Goal: Task Accomplishment & Management: Manage account settings

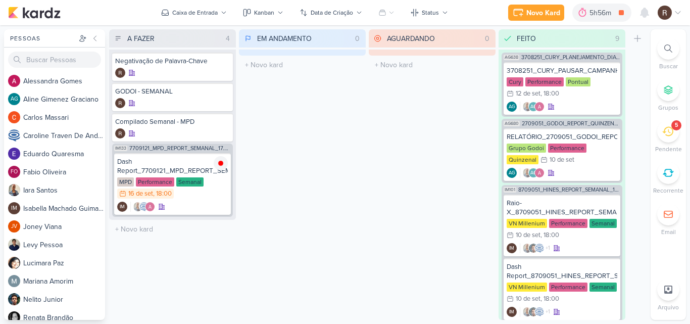
click at [663, 134] on icon at bounding box center [667, 131] width 11 height 11
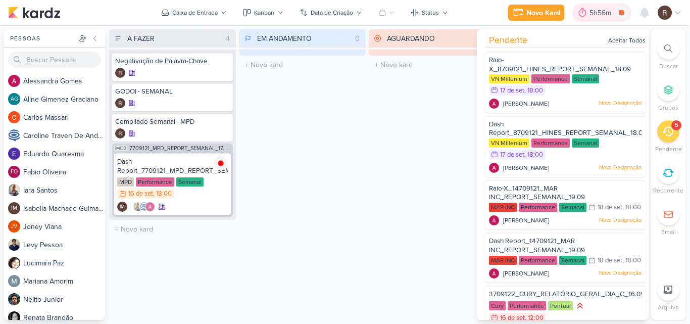
click at [595, 16] on div "5h56m" at bounding box center [602, 13] width 25 height 11
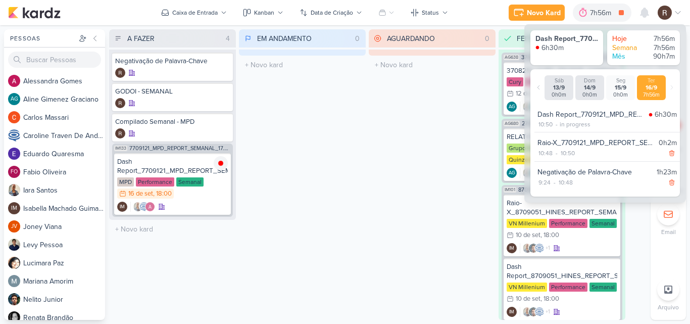
click at [440, 159] on div "AGUARDANDO 0 Mover Para Esquerda Mover Para Direita [GEOGRAPHIC_DATA] O título …" at bounding box center [432, 174] width 127 height 290
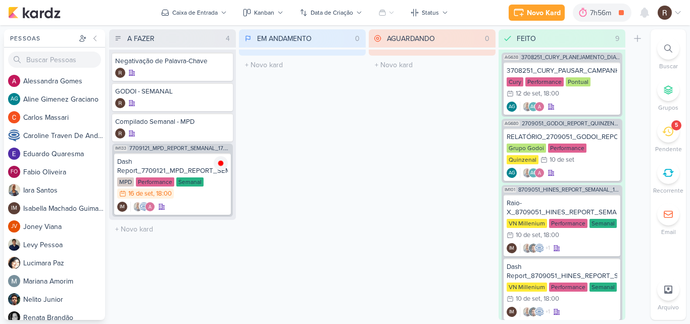
click at [665, 135] on icon at bounding box center [667, 131] width 11 height 11
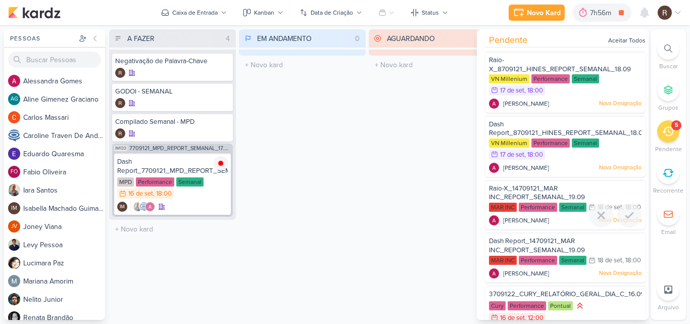
click at [545, 188] on span "Raio-X_14709121_MAR INC_REPORT_SEMANAL_19.09" at bounding box center [537, 192] width 96 height 17
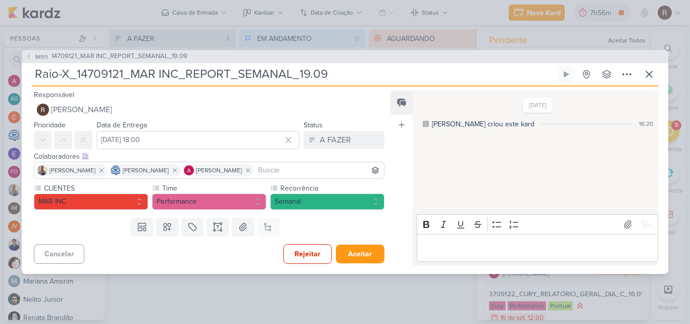
click at [166, 58] on span "14709121_MAR INC_REPORT_SEMANAL_19.09" at bounding box center [120, 57] width 136 height 10
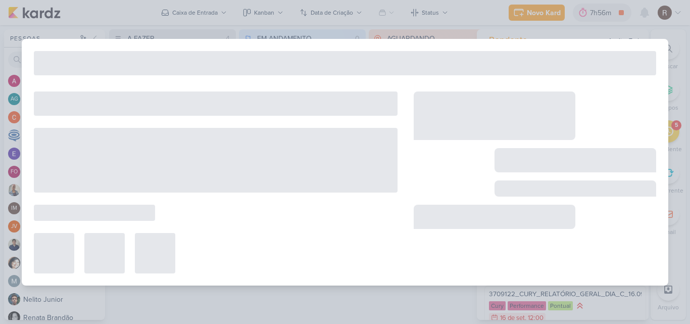
type input "14709121_MAR INC_REPORT_SEMANAL_19.09"
type input "[DATE] 14:00"
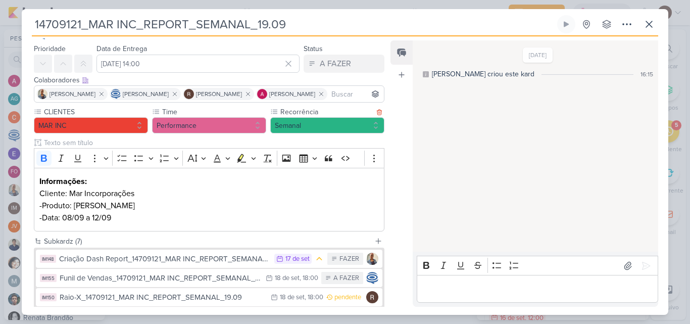
scroll to position [51, 0]
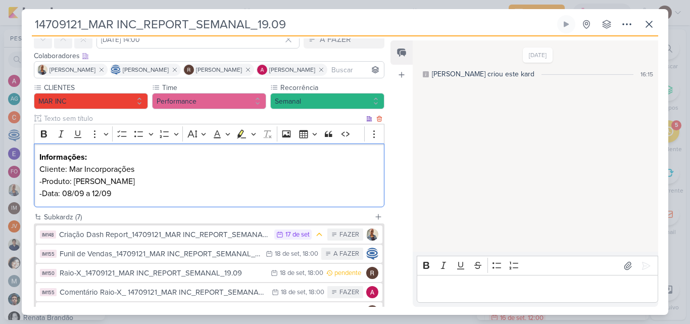
click at [104, 185] on p "-Produto: [PERSON_NAME]" at bounding box center [208, 181] width 339 height 12
click at [127, 192] on p "-Data: 08/09 a 12/09" at bounding box center [208, 193] width 339 height 12
click at [447, 180] on div "[DATE] [PERSON_NAME] criou este kard 16:15" at bounding box center [535, 146] width 245 height 210
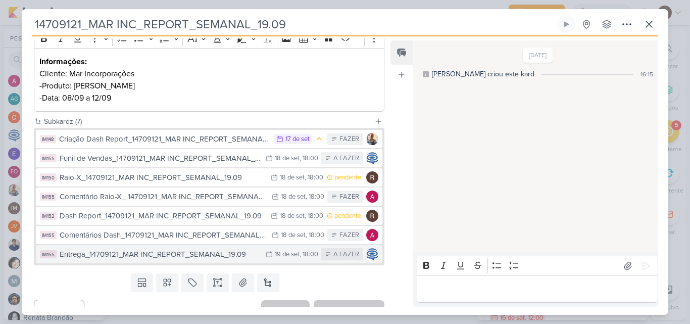
scroll to position [152, 0]
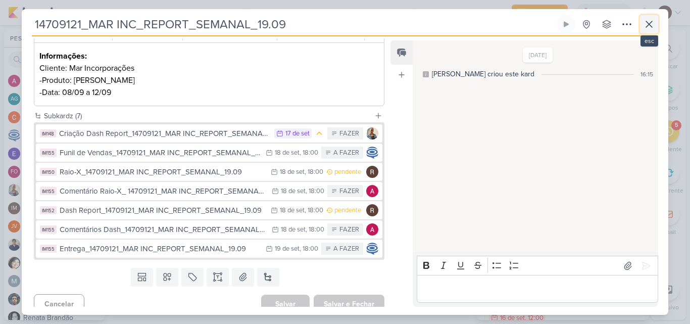
click at [653, 30] on icon at bounding box center [649, 24] width 12 height 12
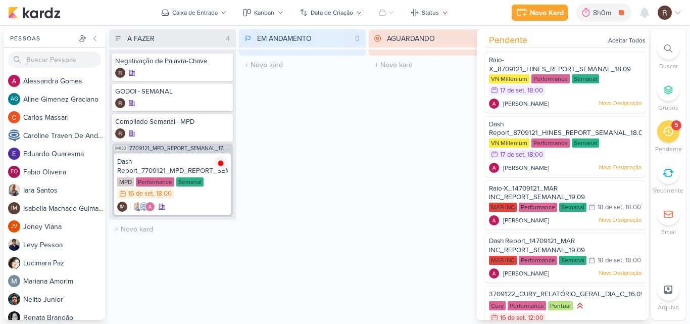
click at [367, 139] on div "A FAZER 4 Mover Para Esquerda Mover Para Direita [GEOGRAPHIC_DATA] Negativação …" at bounding box center [378, 174] width 538 height 290
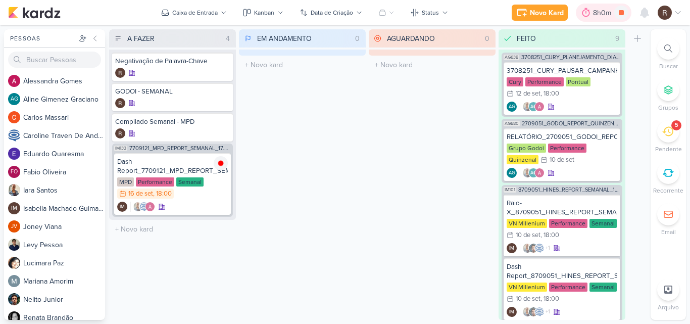
click at [593, 13] on div at bounding box center [586, 13] width 14 height 16
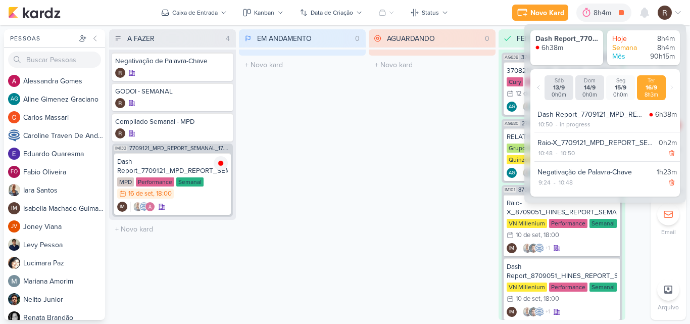
click at [379, 165] on div "AGUARDANDO 0 Mover Para Esquerda Mover Para Direita [GEOGRAPHIC_DATA] O título …" at bounding box center [432, 174] width 127 height 290
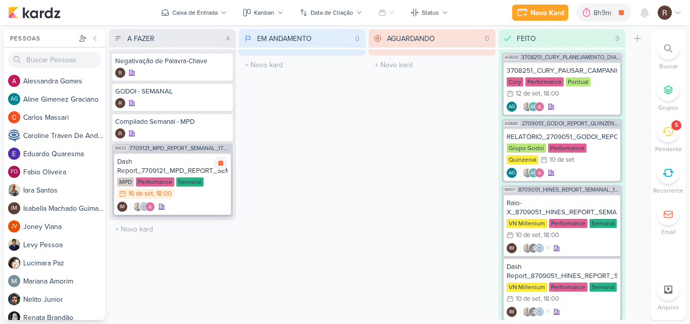
click at [169, 162] on div "Dash Report_7709121_MPD_REPORT_SEMANAL_17.09" at bounding box center [172, 166] width 111 height 18
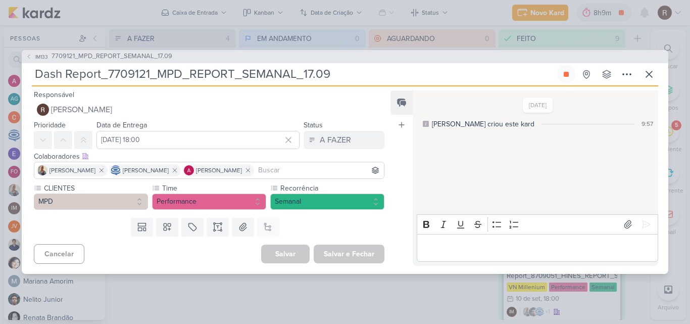
click at [440, 242] on p "Editor editing area: main" at bounding box center [537, 247] width 231 height 12
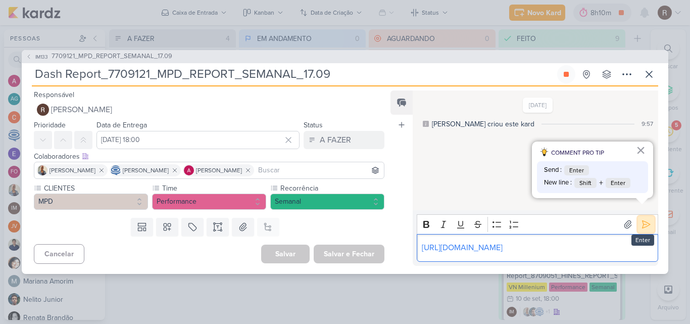
click at [643, 221] on icon at bounding box center [647, 225] width 8 height 8
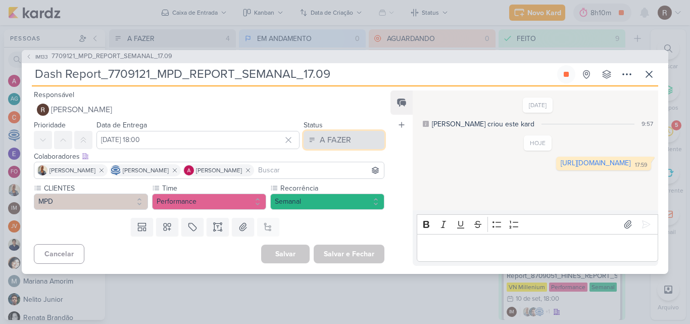
click at [360, 143] on button "A FAZER" at bounding box center [344, 140] width 81 height 18
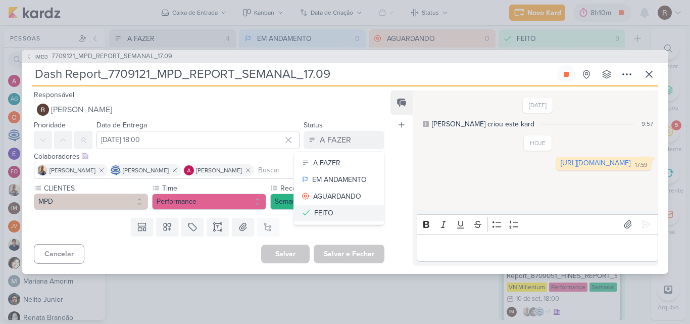
click at [328, 210] on div "FEITO" at bounding box center [323, 213] width 19 height 11
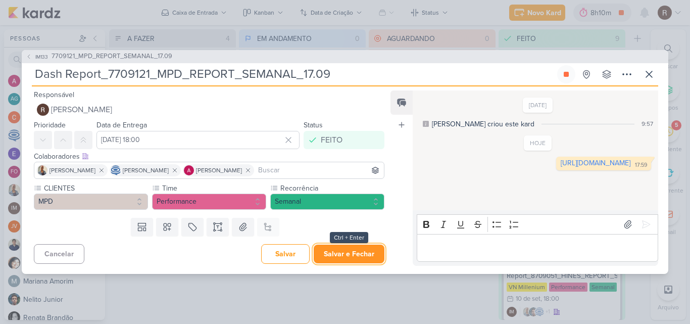
click at [338, 257] on button "Salvar e Fechar" at bounding box center [349, 254] width 71 height 19
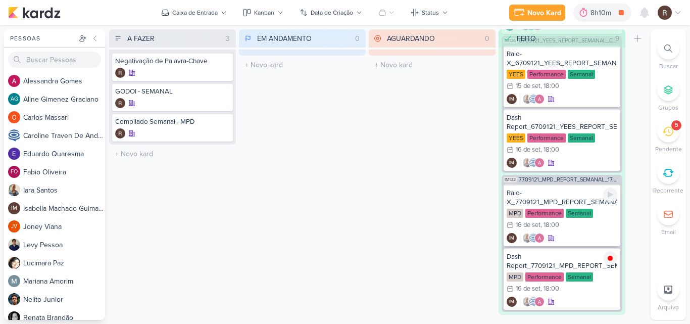
scroll to position [635, 0]
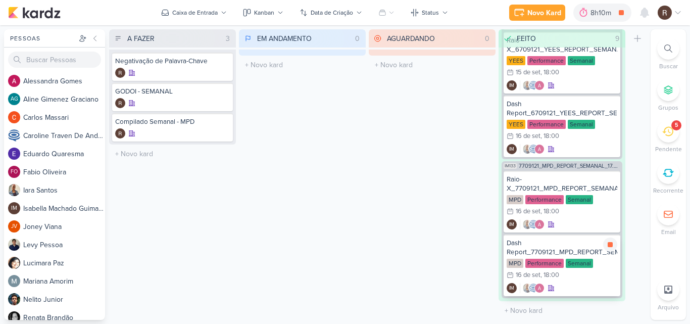
click at [562, 251] on div "Dash Report_7709121_MPD_REPORT_SEMANAL_17.09" at bounding box center [562, 247] width 111 height 18
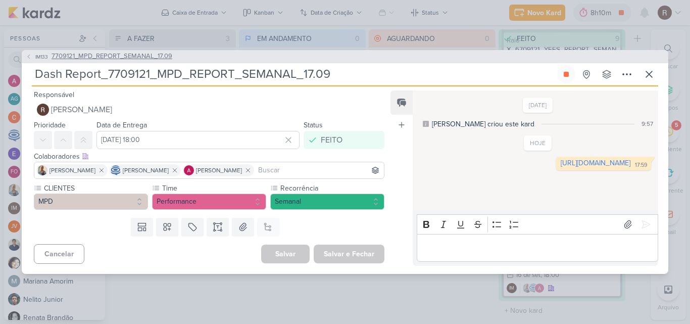
click at [153, 55] on span "7709121_MPD_REPORT_SEMANAL_17.09" at bounding box center [112, 57] width 121 height 10
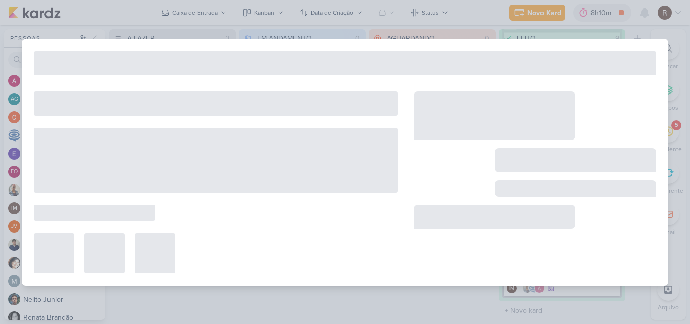
type input "7709121_MPD_REPORT_SEMANAL_17.09"
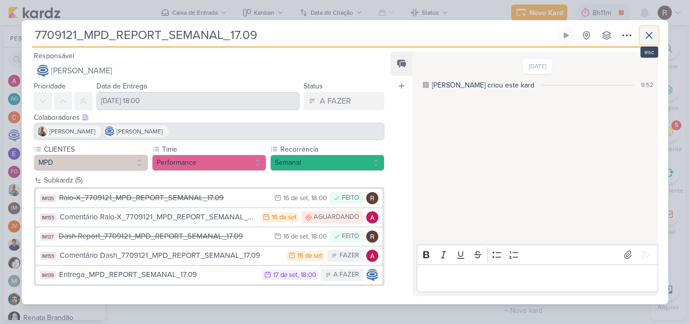
click at [657, 32] on button at bounding box center [649, 35] width 18 height 18
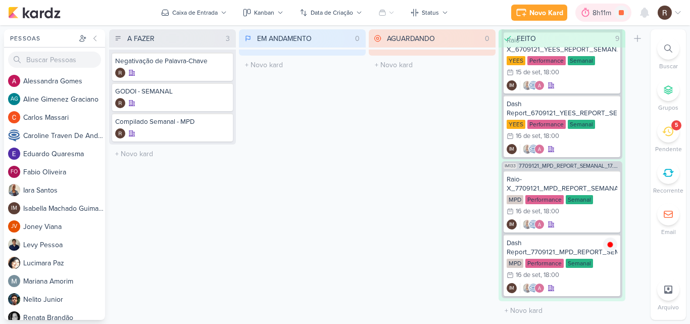
click at [592, 13] on div at bounding box center [585, 13] width 14 height 16
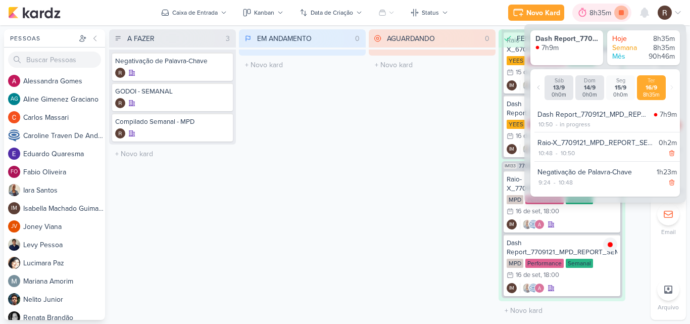
click at [620, 17] on icon at bounding box center [621, 13] width 14 height 14
click at [418, 147] on div "AGUARDANDO 0 Mover Para Esquerda Mover Para Direita [GEOGRAPHIC_DATA] O título …" at bounding box center [432, 174] width 127 height 290
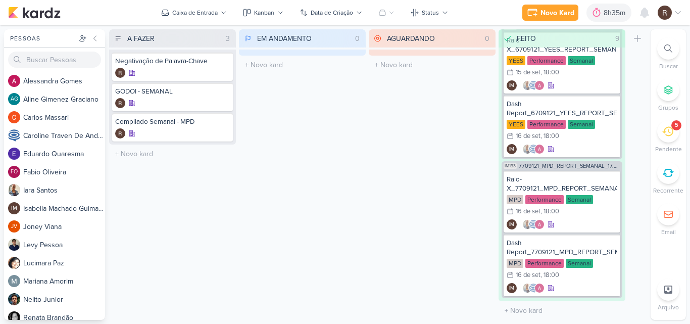
click at [409, 154] on div "AGUARDANDO 0 Mover Para Esquerda Mover Para Direita [GEOGRAPHIC_DATA] O título …" at bounding box center [432, 174] width 127 height 290
